Goal: Task Accomplishment & Management: Manage account settings

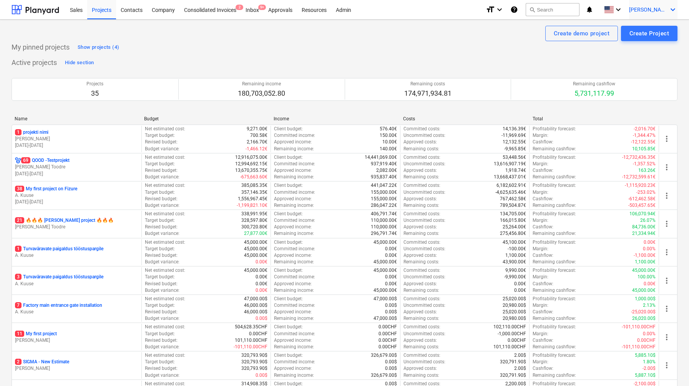
click at [665, 7] on span "[PERSON_NAME]" at bounding box center [648, 10] width 38 height 6
click at [647, 38] on div "Log out" at bounding box center [654, 42] width 46 height 12
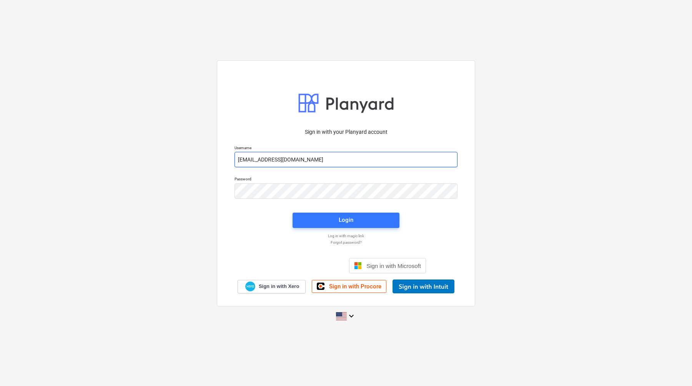
click at [336, 153] on input "[EMAIL_ADDRESS][DOMAIN_NAME]" at bounding box center [345, 159] width 223 height 15
type input "[EMAIL_ADDRESS][DOMAIN_NAME]"
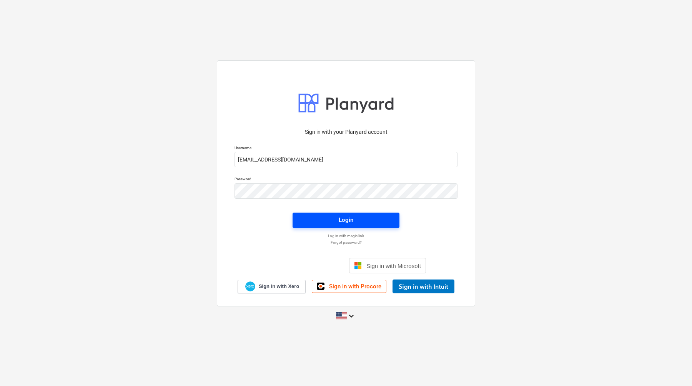
click at [325, 219] on span "Login" at bounding box center [346, 220] width 88 height 10
